Goal: Transaction & Acquisition: Download file/media

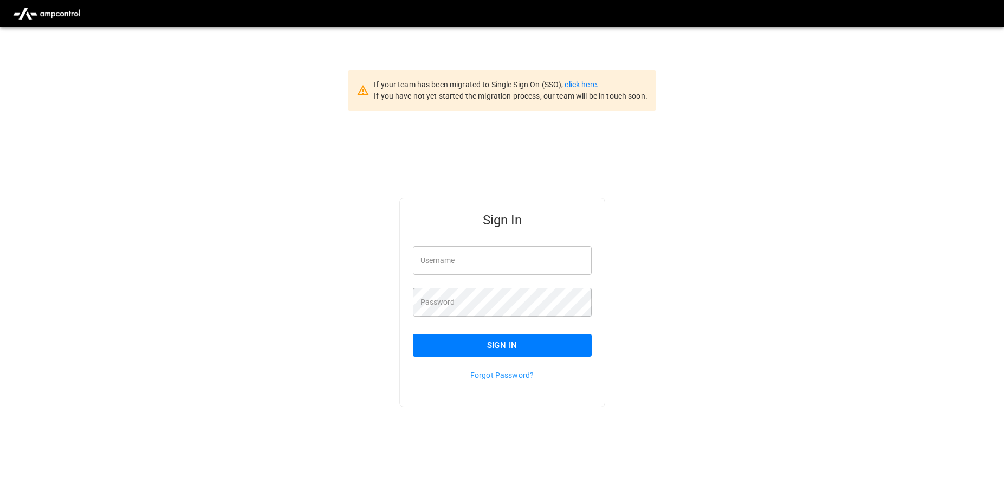
type input "********"
click at [587, 83] on link "click here." at bounding box center [581, 84] width 34 height 9
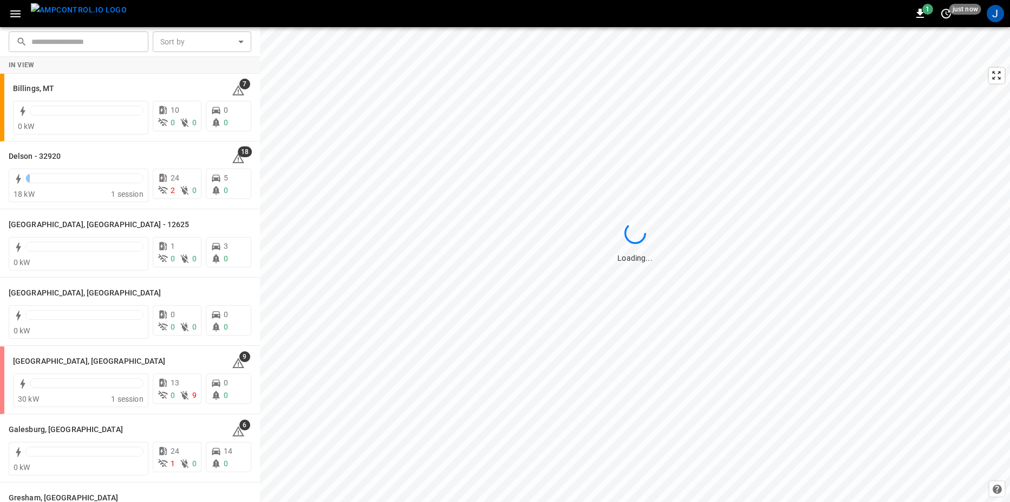
click at [17, 11] on icon "button" at bounding box center [16, 14] width 14 height 14
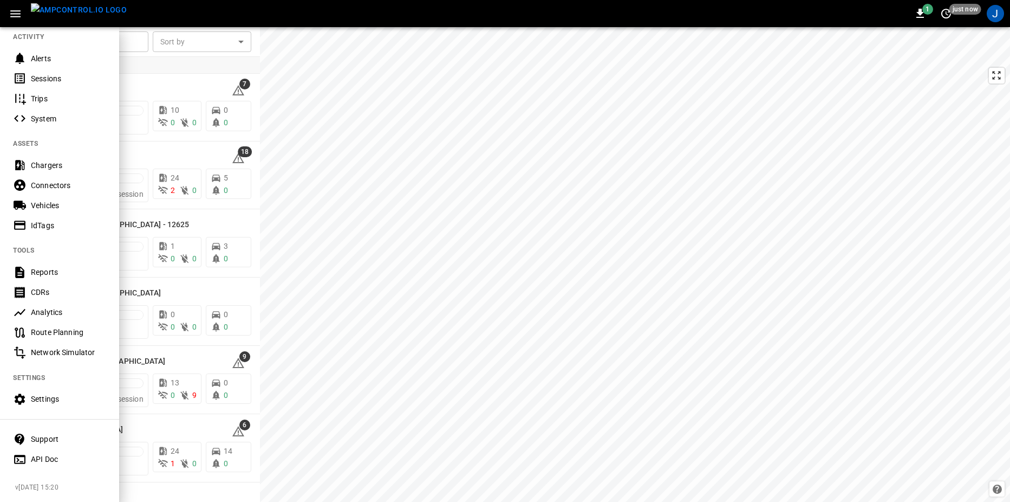
scroll to position [124, 0]
click at [69, 434] on div "Support" at bounding box center [68, 438] width 75 height 11
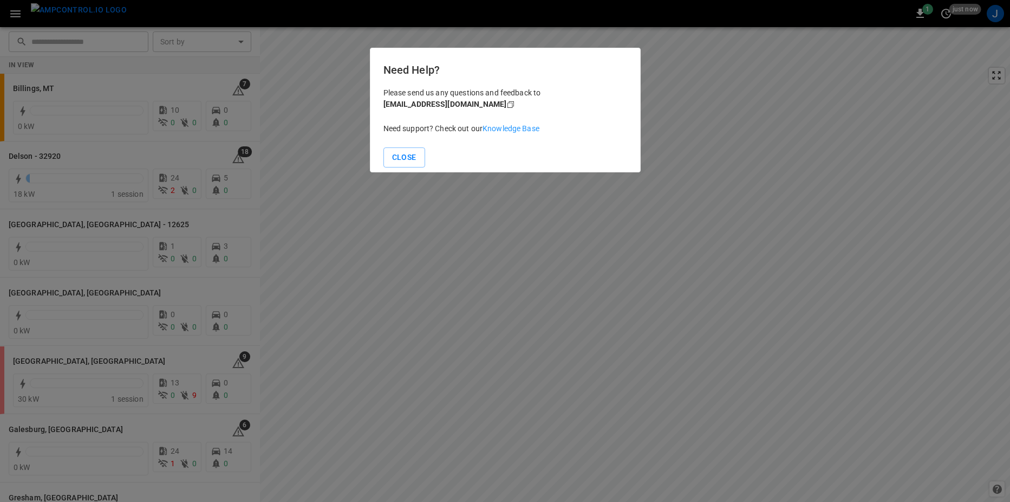
click at [509, 123] on p "Need support? Check out our Knowledge Base" at bounding box center [506, 128] width 244 height 11
click at [506, 131] on link "Knowledge Base" at bounding box center [511, 128] width 57 height 9
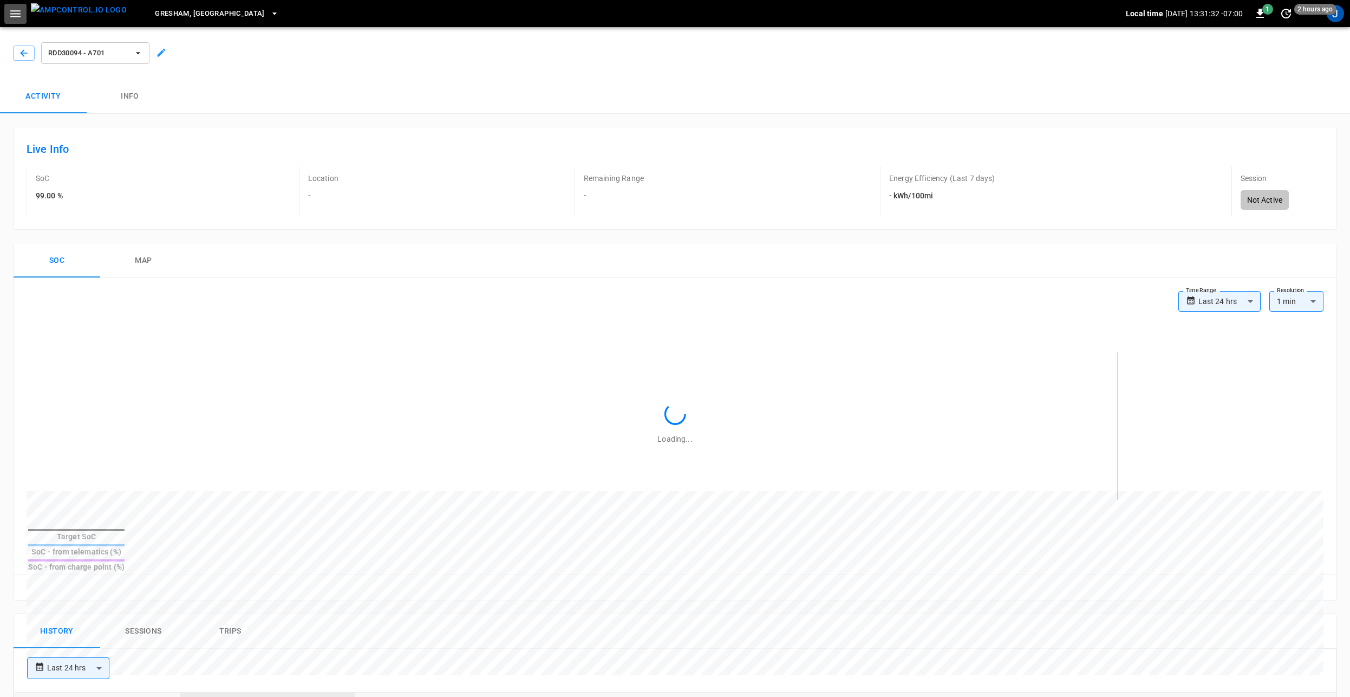
click at [12, 8] on icon "button" at bounding box center [16, 14] width 14 height 14
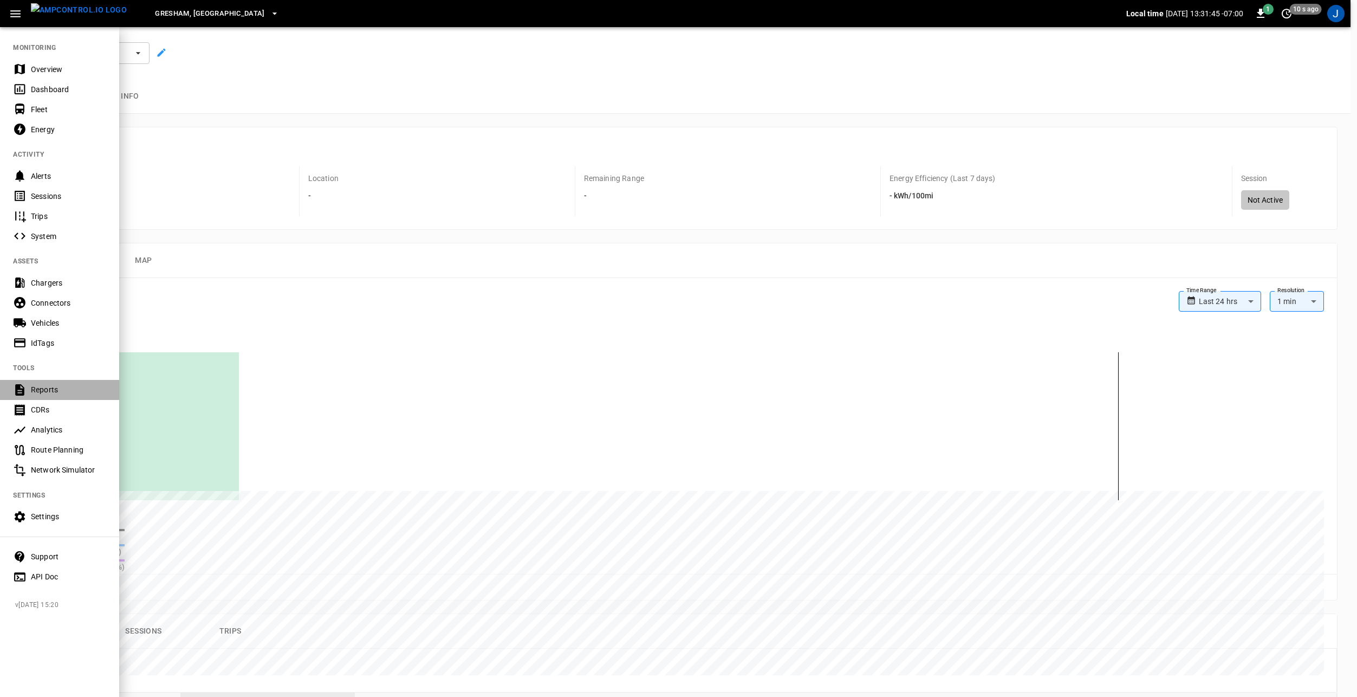
click at [56, 389] on div "Reports" at bounding box center [68, 389] width 75 height 11
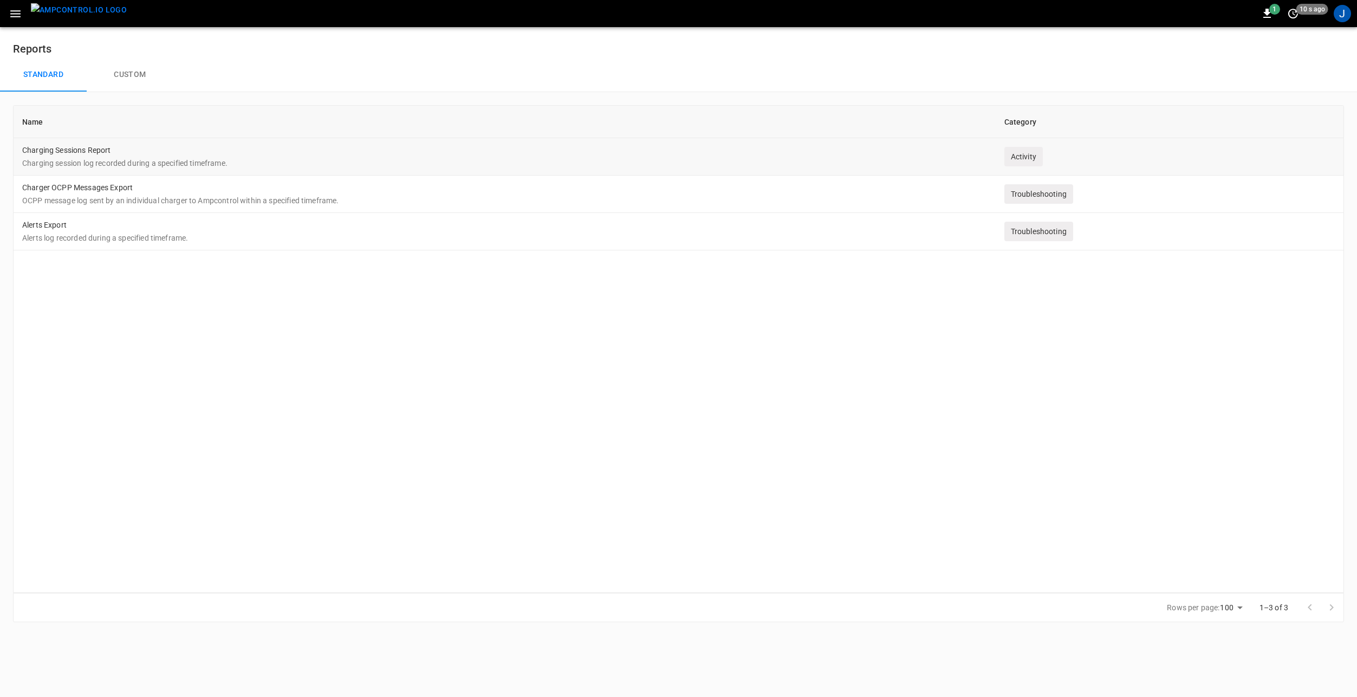
click at [92, 155] on td "Charging Sessions Report Charging session log recorded during a specified timef…" at bounding box center [505, 156] width 982 height 37
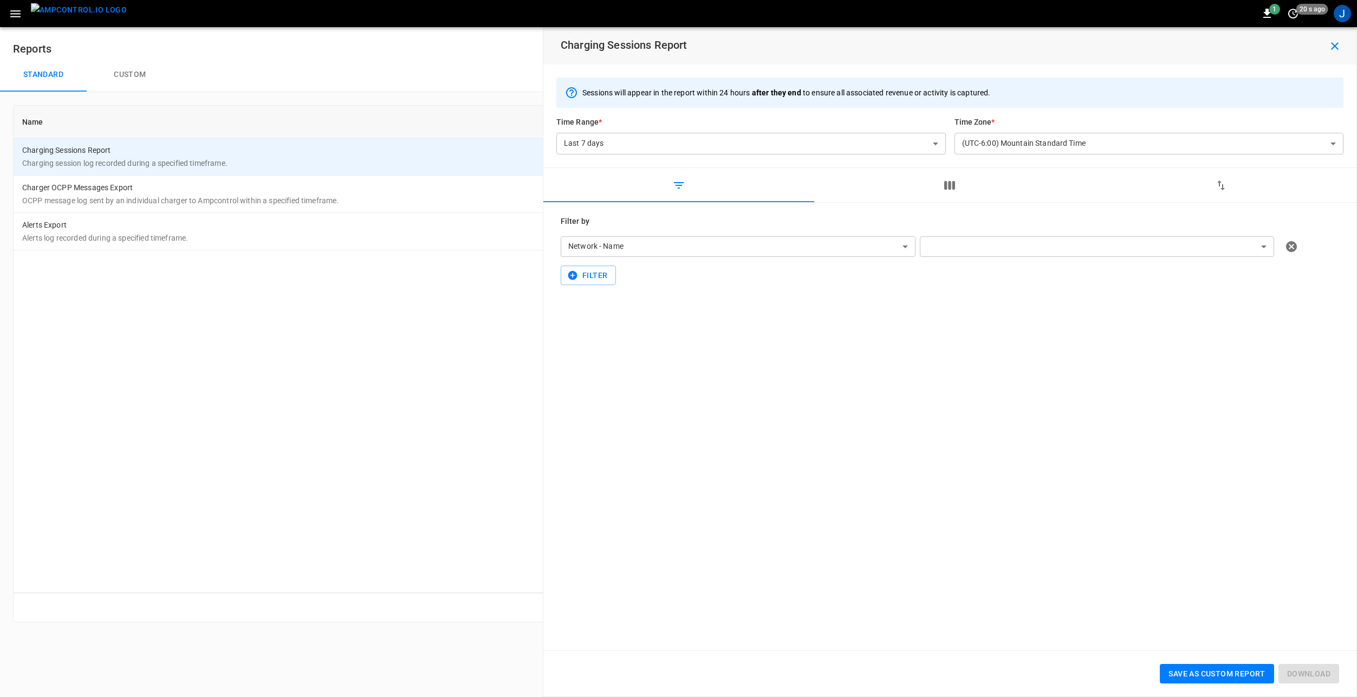
click at [902, 249] on body "**********" at bounding box center [678, 317] width 1357 height 635
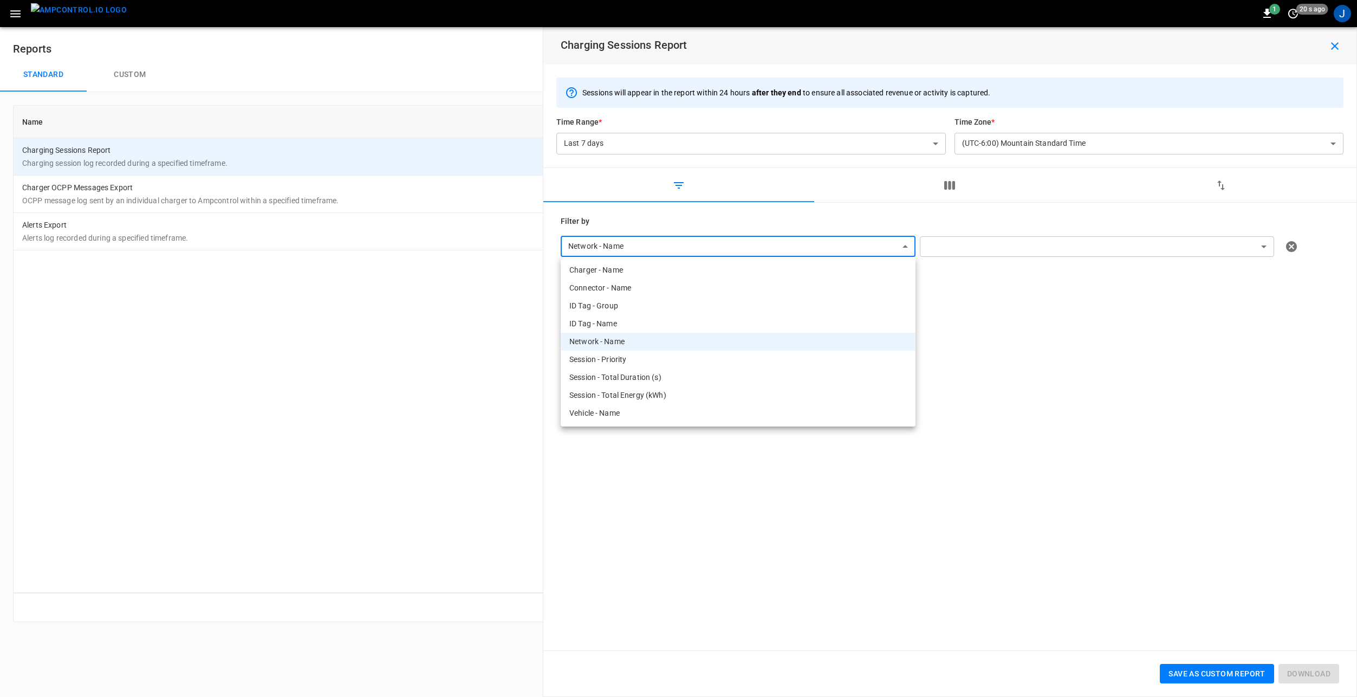
click at [902, 249] on div at bounding box center [678, 348] width 1357 height 697
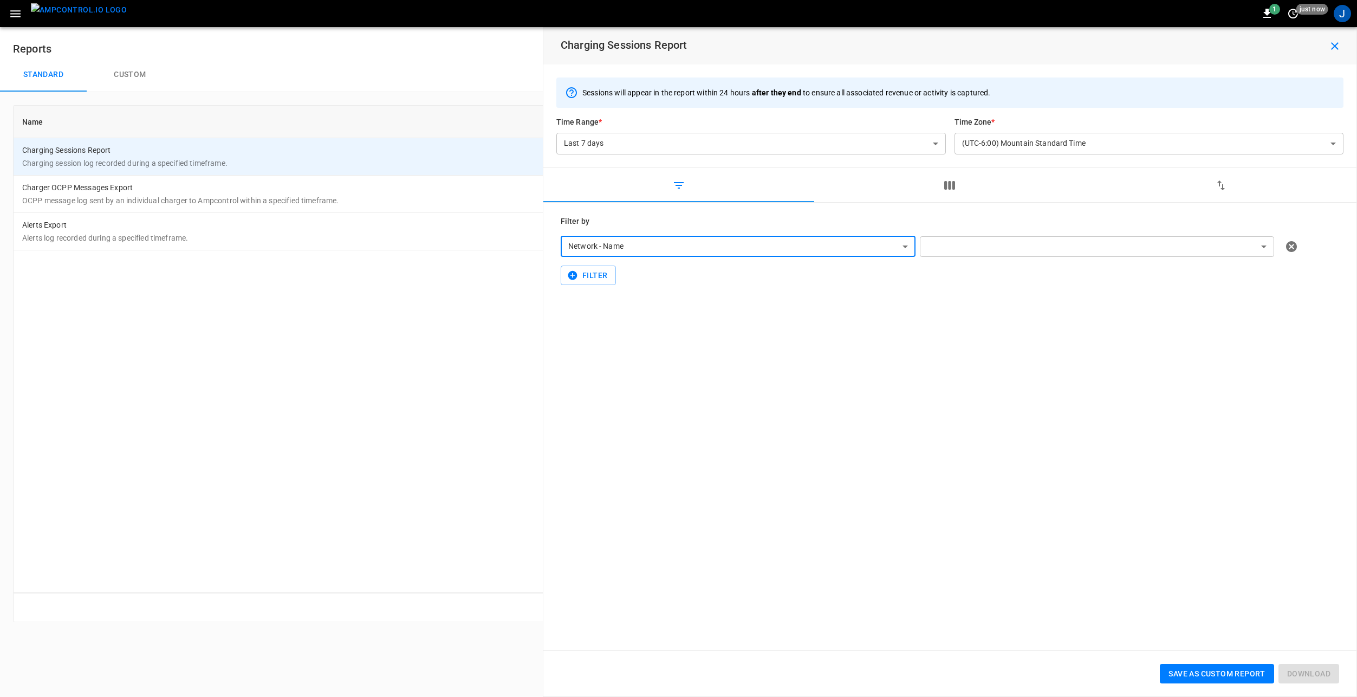
click at [1012, 257] on body "**********" at bounding box center [678, 317] width 1357 height 635
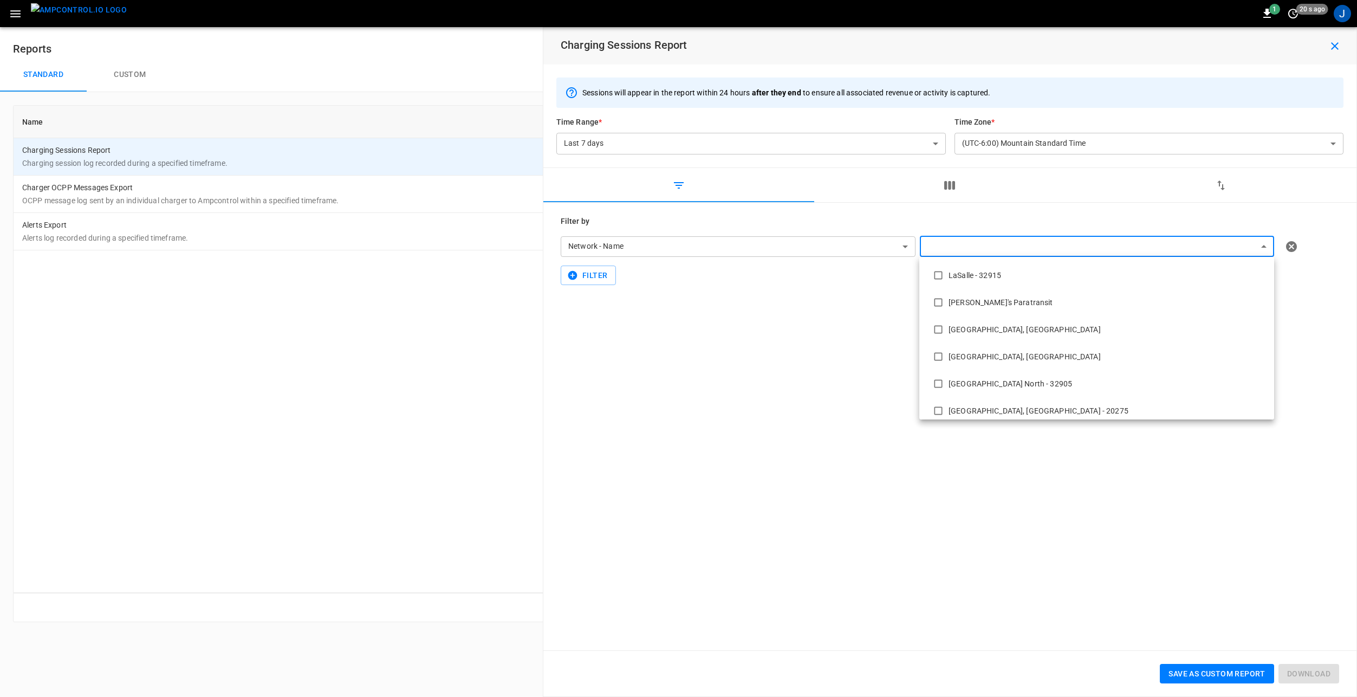
scroll to position [187, 0]
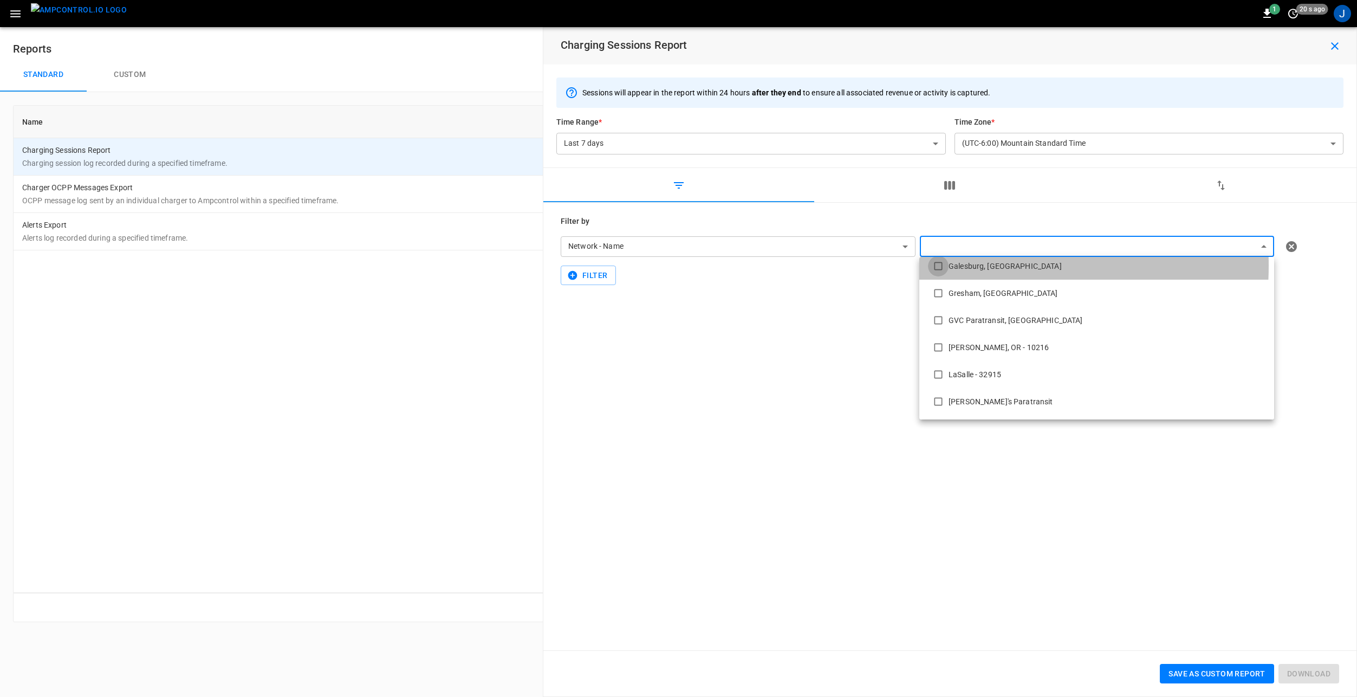
type input "**********"
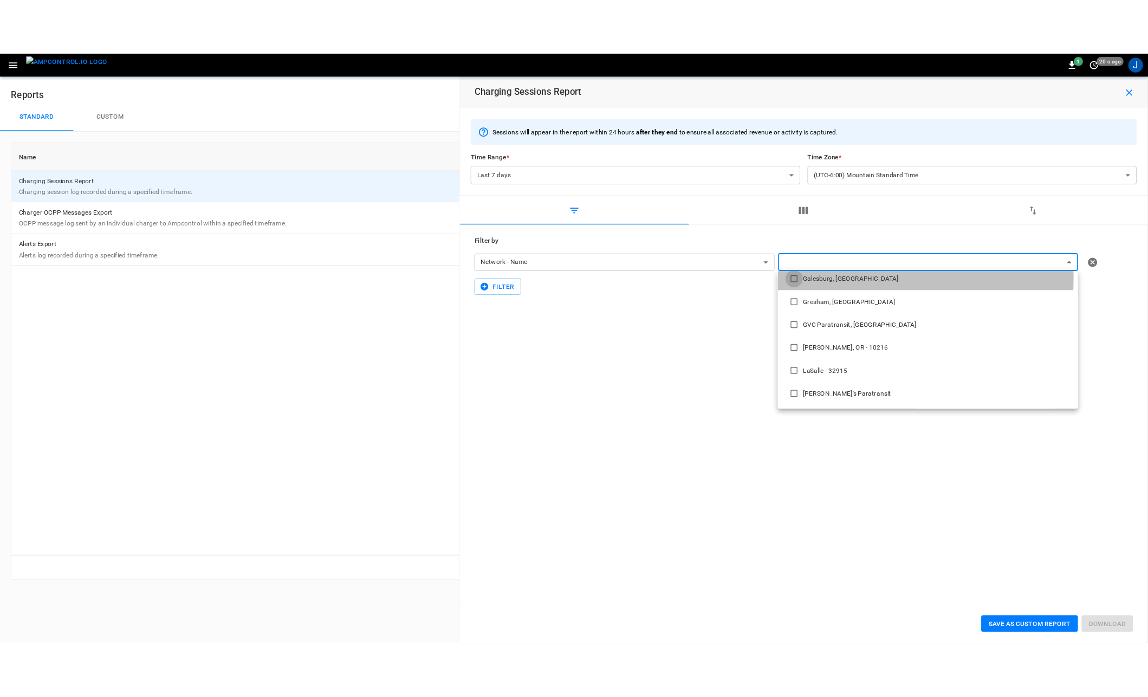
scroll to position [20, 0]
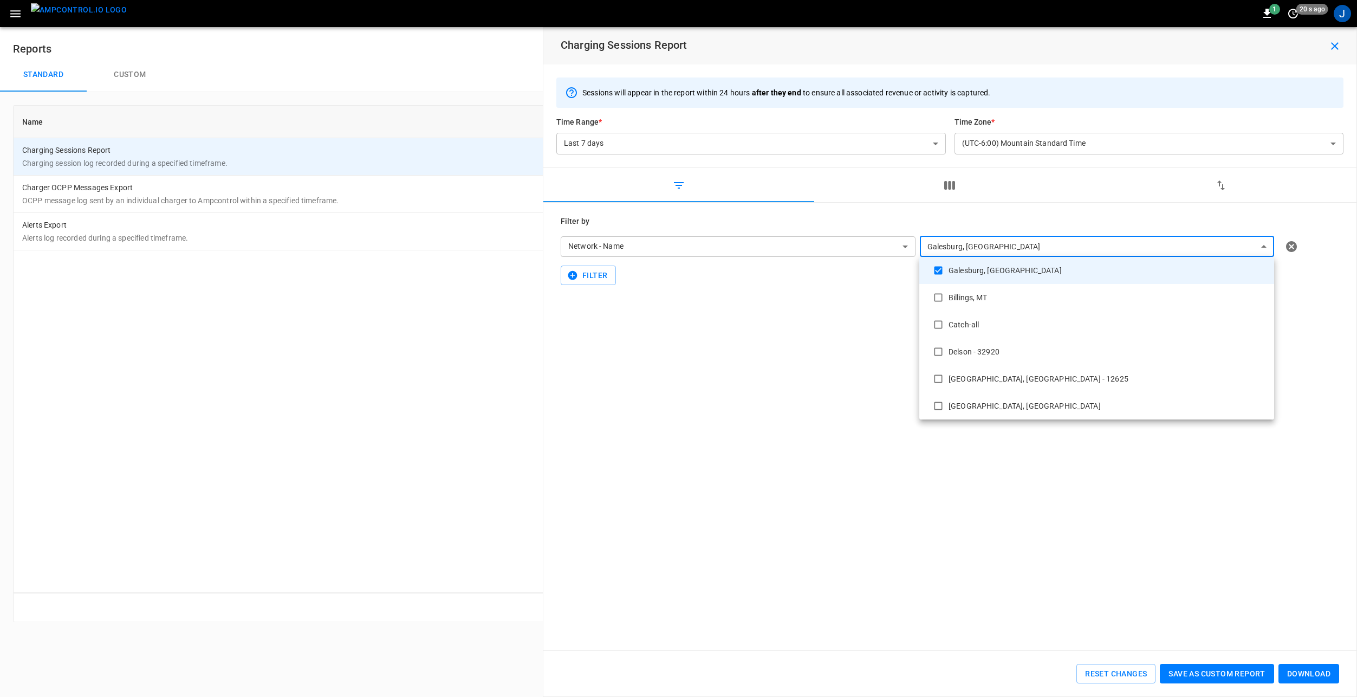
click at [792, 421] on div at bounding box center [678, 348] width 1357 height 697
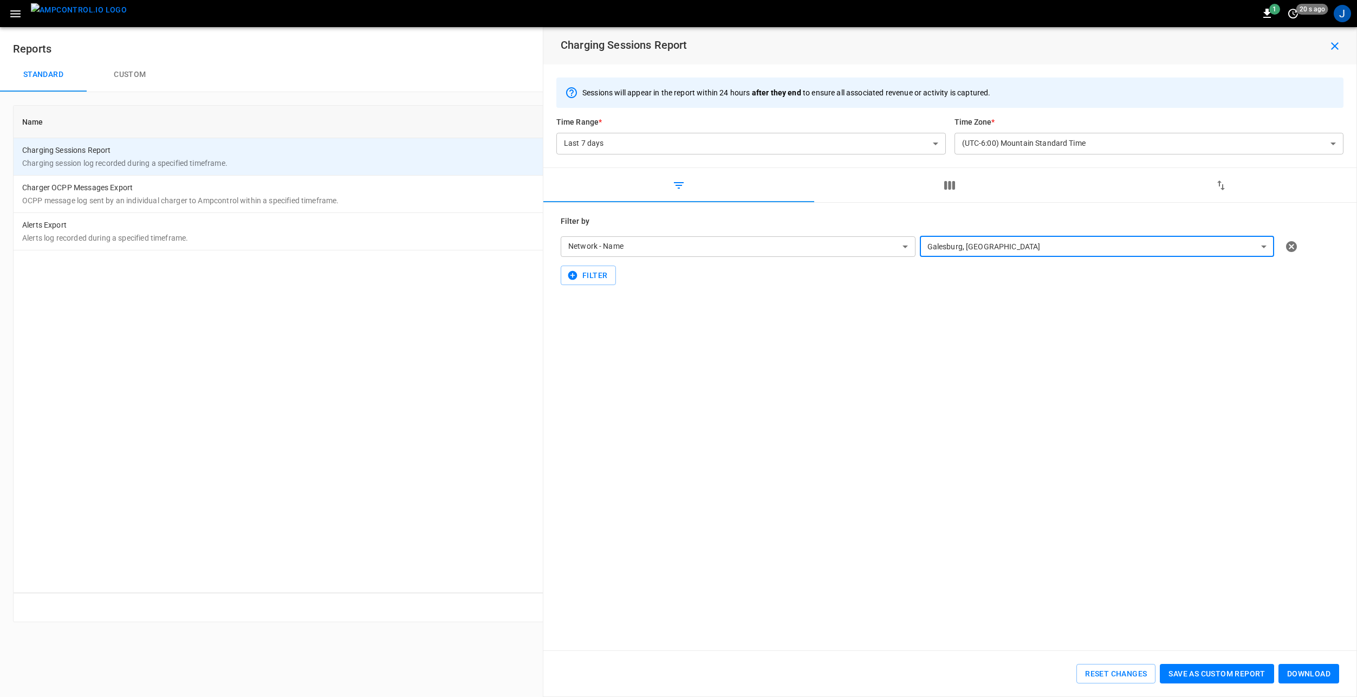
click at [1316, 673] on button "Download" at bounding box center [1308, 674] width 61 height 20
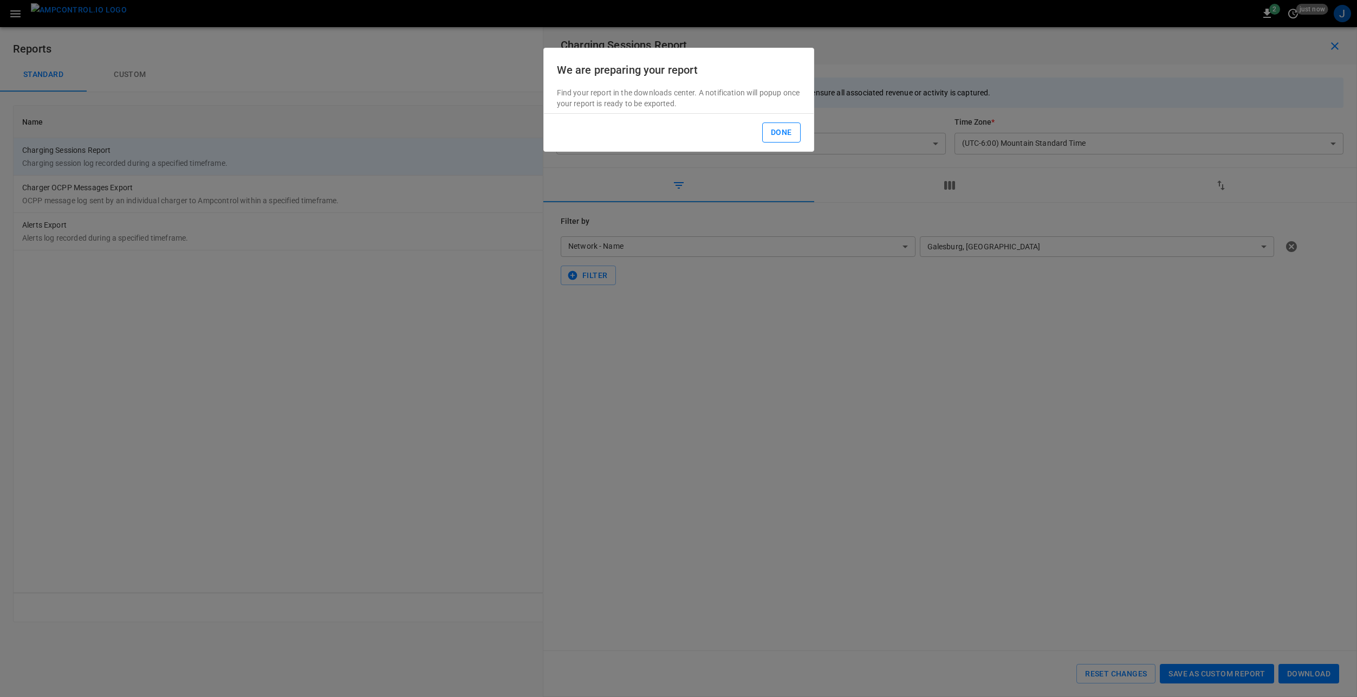
click at [783, 133] on button "Done" at bounding box center [781, 132] width 38 height 20
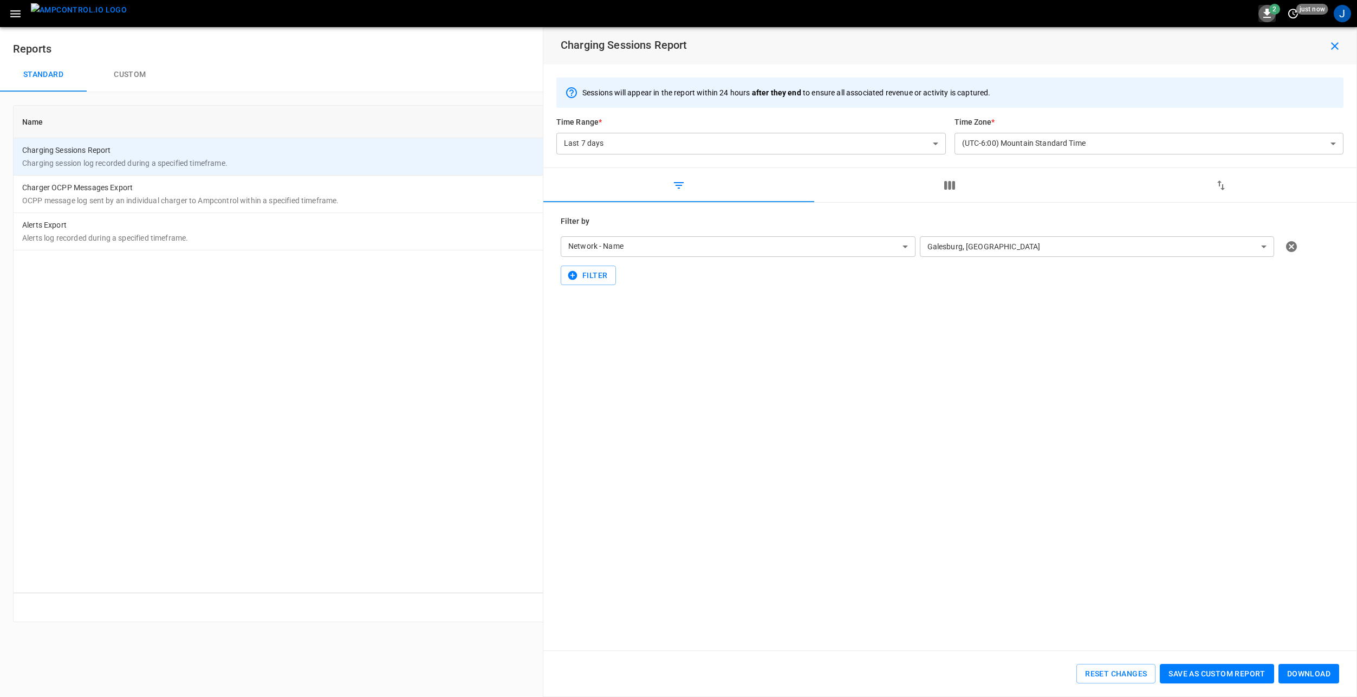
click at [1270, 14] on icon "button" at bounding box center [1266, 13] width 13 height 13
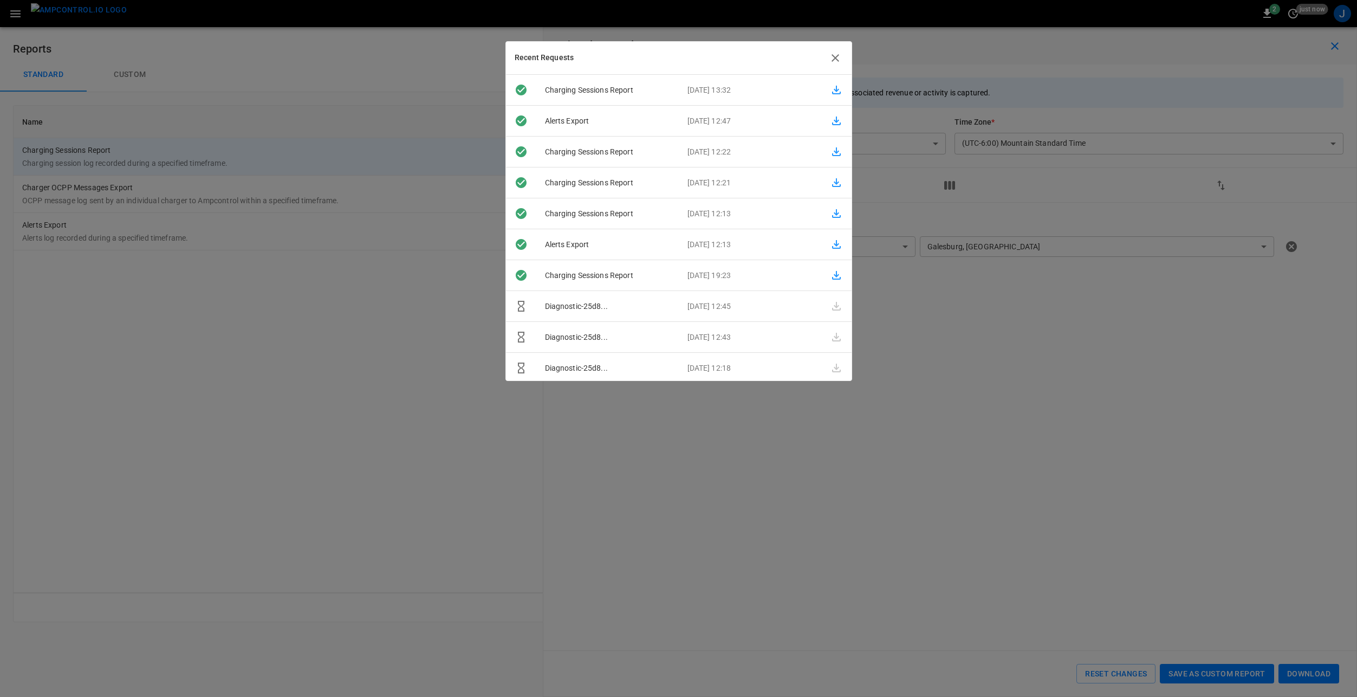
click at [833, 93] on icon "button" at bounding box center [836, 90] width 9 height 9
